Goal: Task Accomplishment & Management: Manage account settings

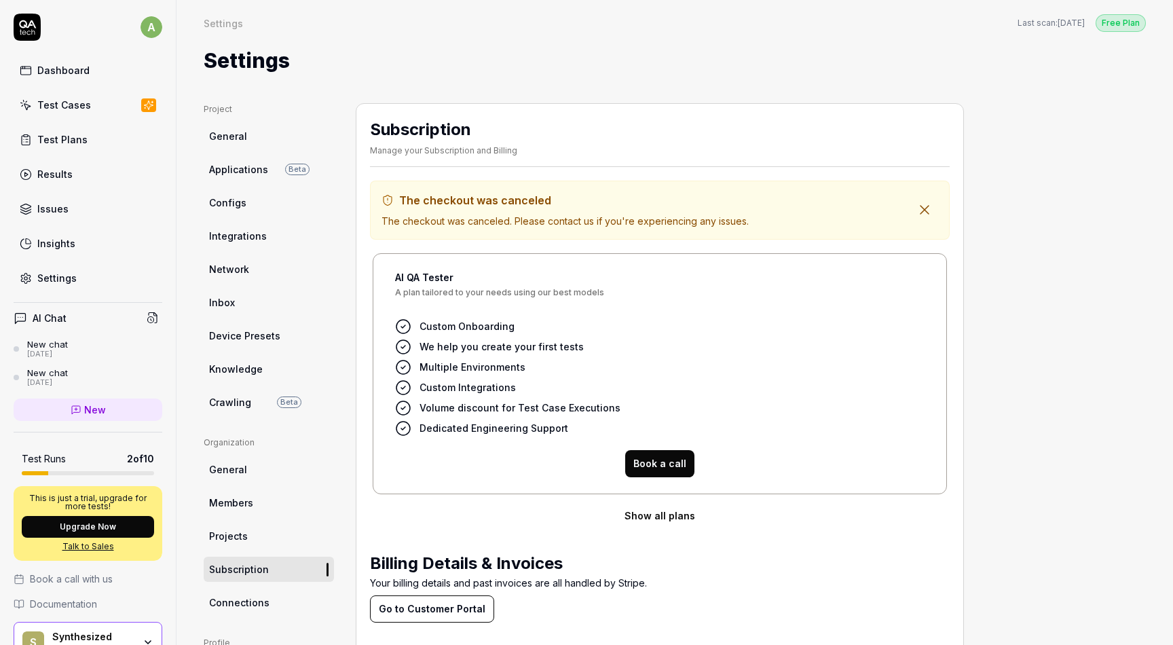
scroll to position [70, 0]
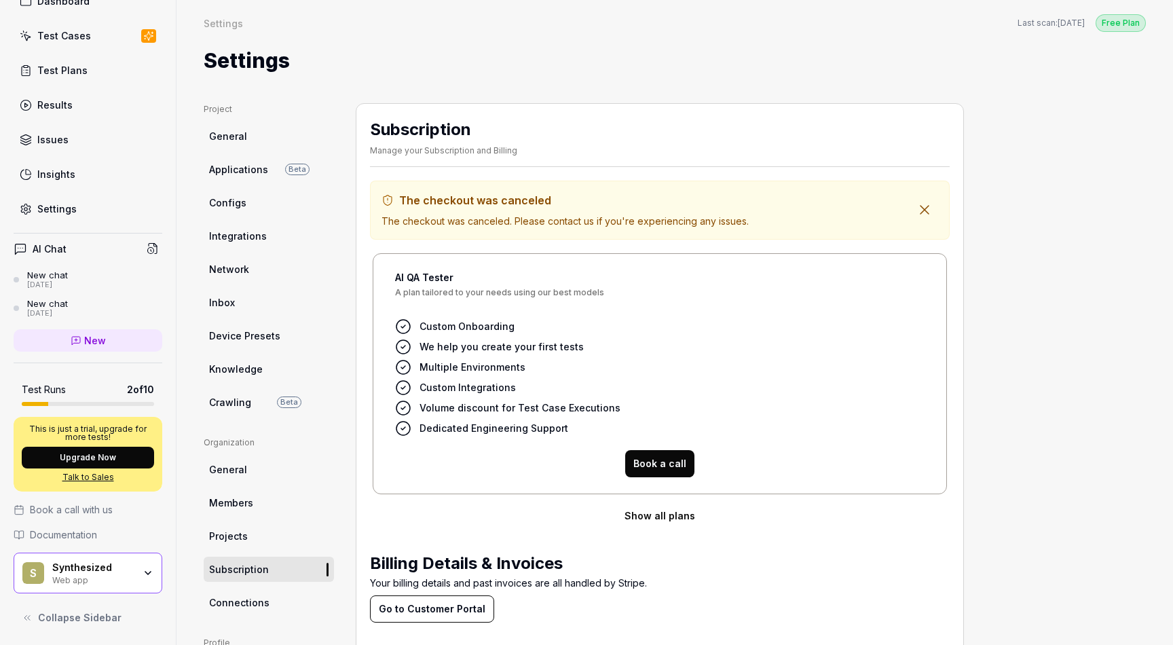
click at [145, 577] on icon "button" at bounding box center [148, 573] width 11 height 11
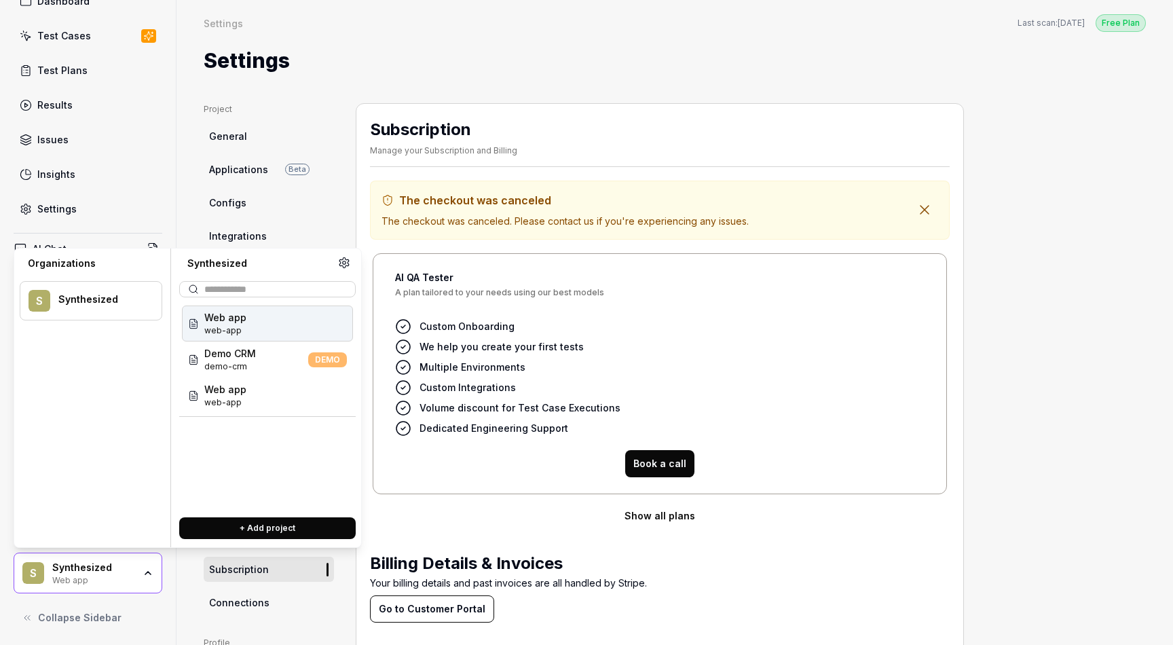
click at [126, 314] on div "S Synthesized" at bounding box center [91, 300] width 143 height 39
click at [341, 263] on icon at bounding box center [344, 263] width 12 height 12
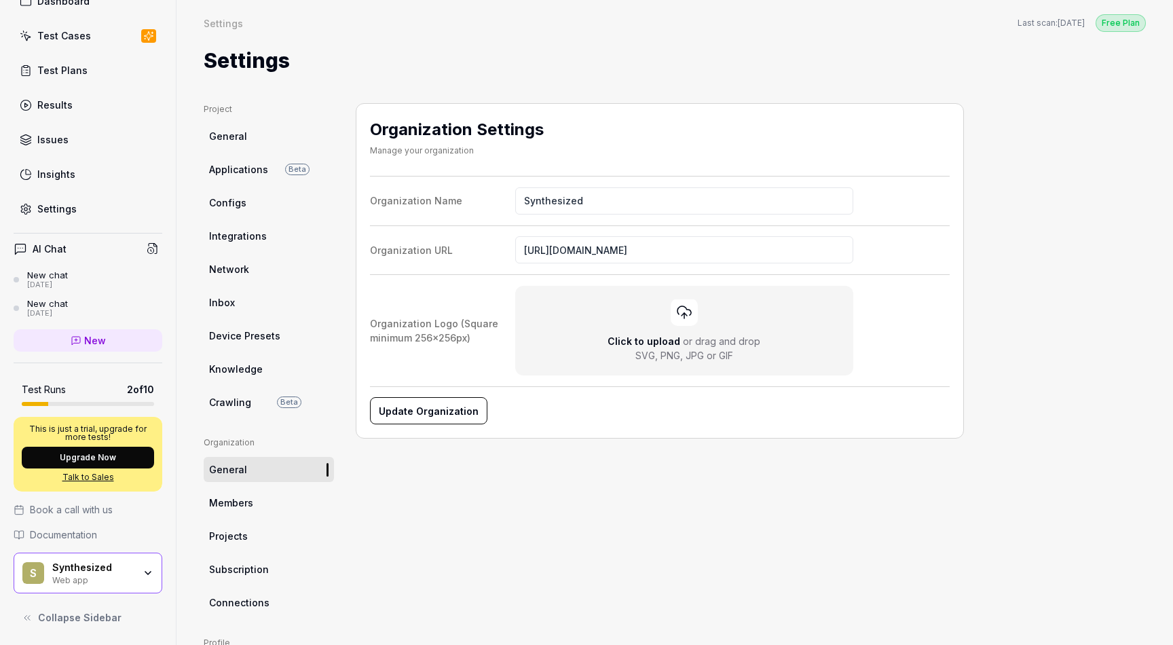
click at [240, 504] on span "Members" at bounding box center [231, 503] width 44 height 14
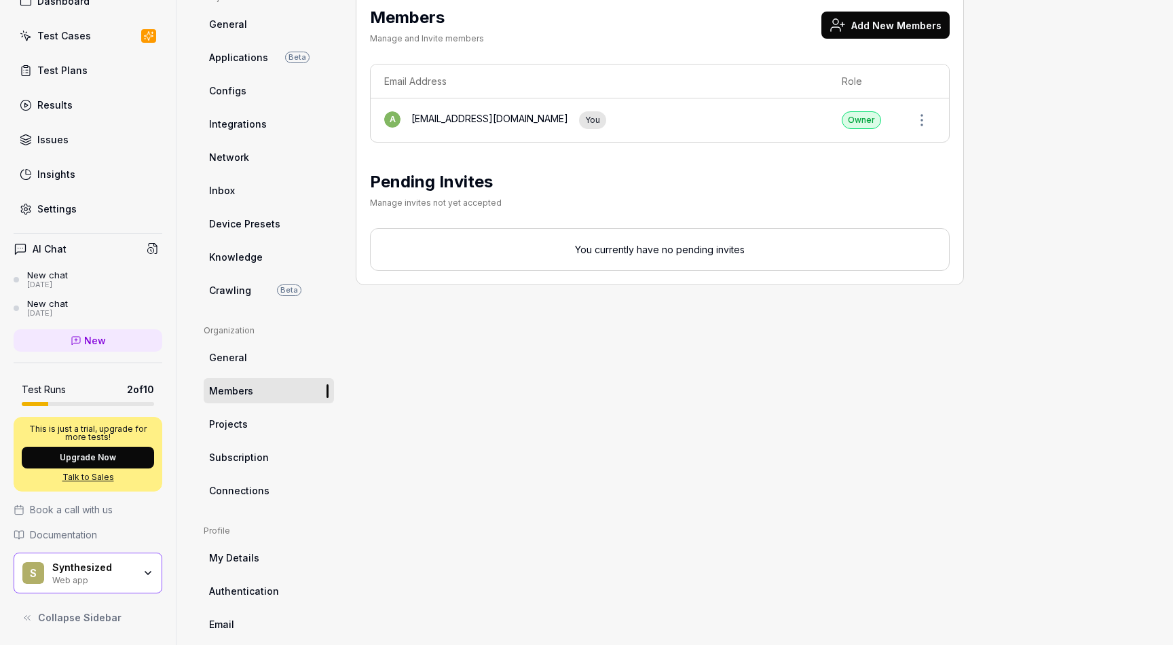
scroll to position [111, 0]
click at [282, 418] on link "Projects" at bounding box center [269, 425] width 130 height 25
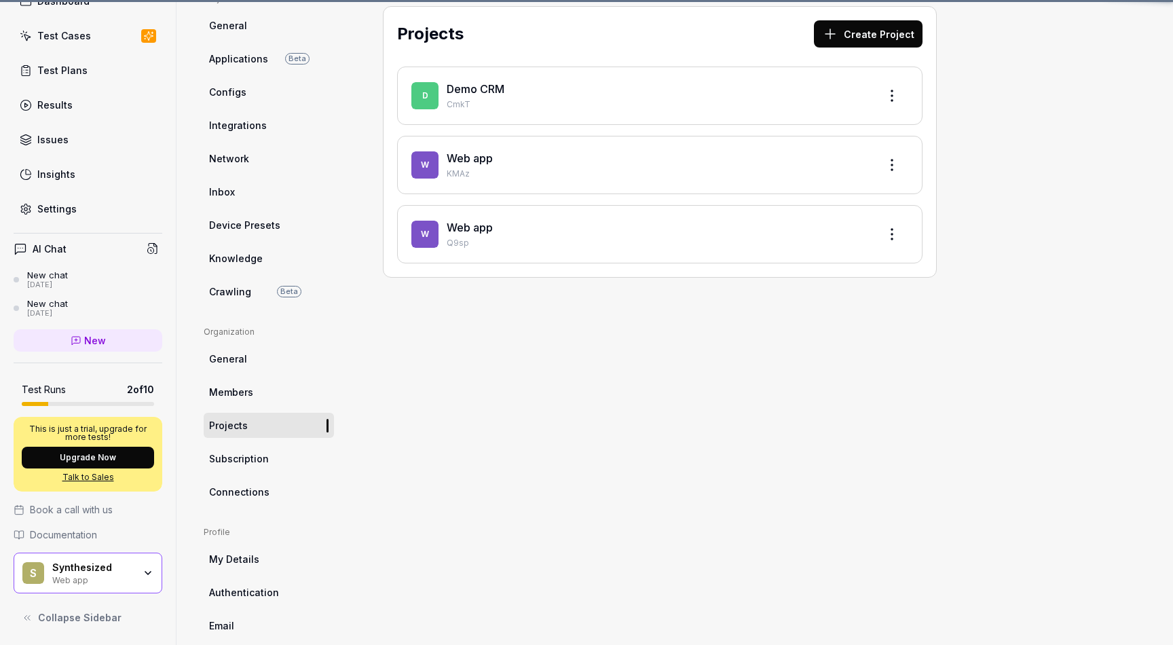
scroll to position [103, 0]
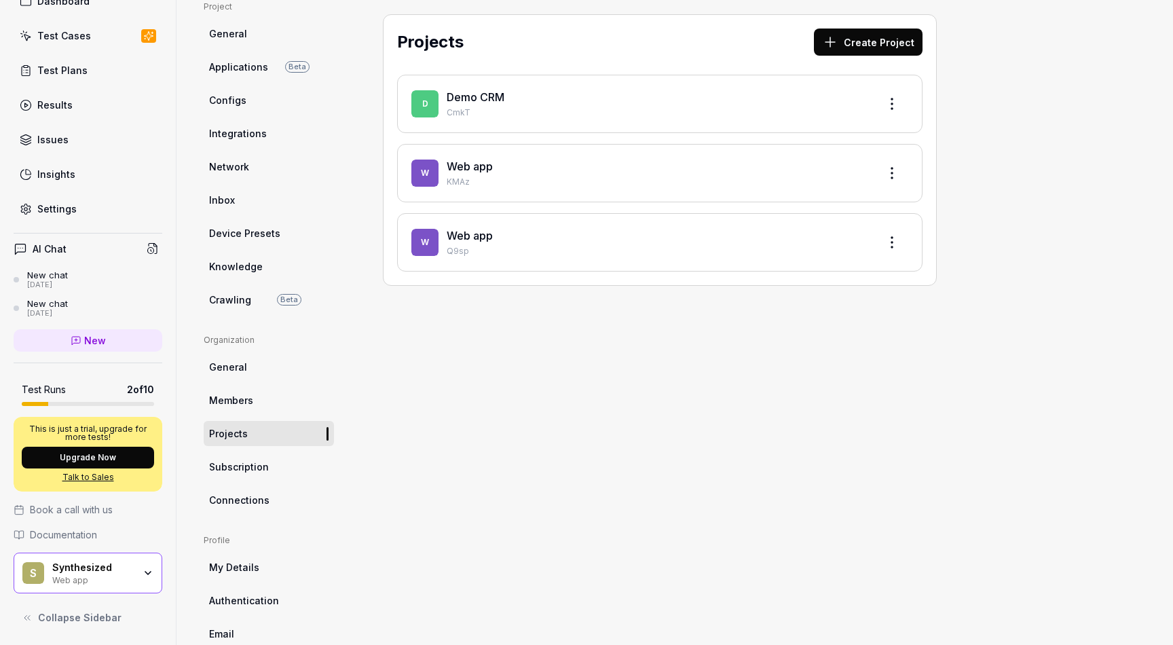
click at [273, 465] on link "Subscription" at bounding box center [269, 466] width 130 height 25
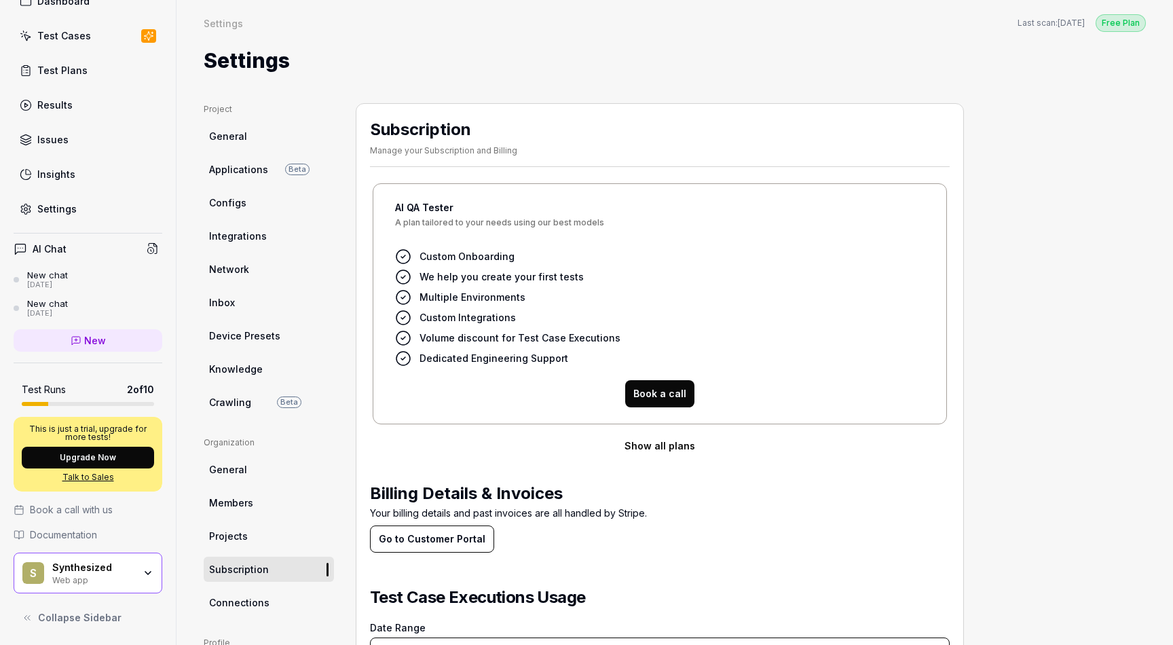
scroll to position [1, 0]
